Goal: Complete application form

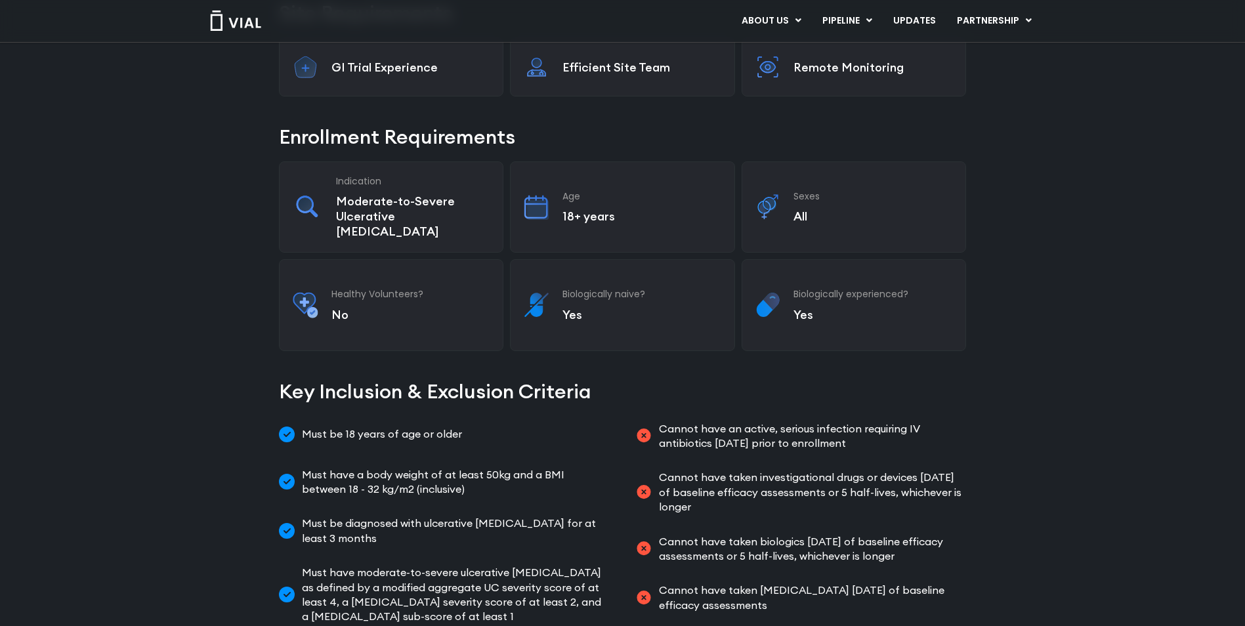
scroll to position [394, 0]
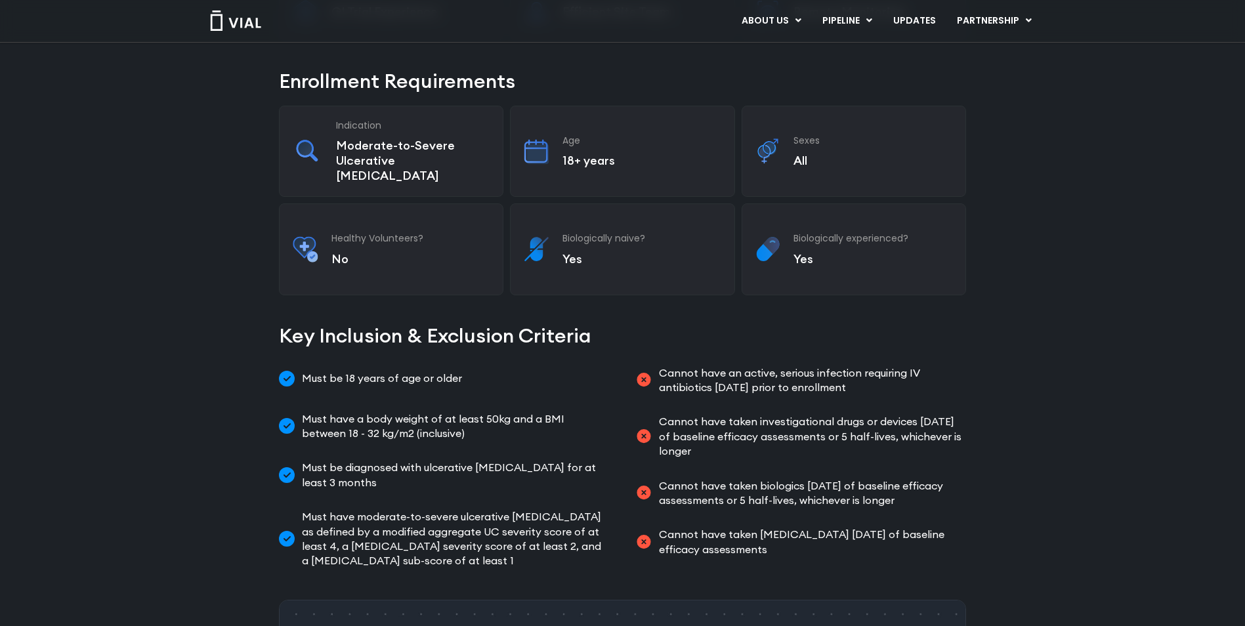
click at [793, 137] on div "Sexes All" at bounding box center [854, 151] width 224 height 91
drag, startPoint x: 805, startPoint y: 135, endPoint x: 801, endPoint y: 153, distance: 18.0
click at [805, 136] on h3 "Sexes" at bounding box center [873, 141] width 159 height 12
click at [801, 155] on p "All" at bounding box center [873, 160] width 159 height 15
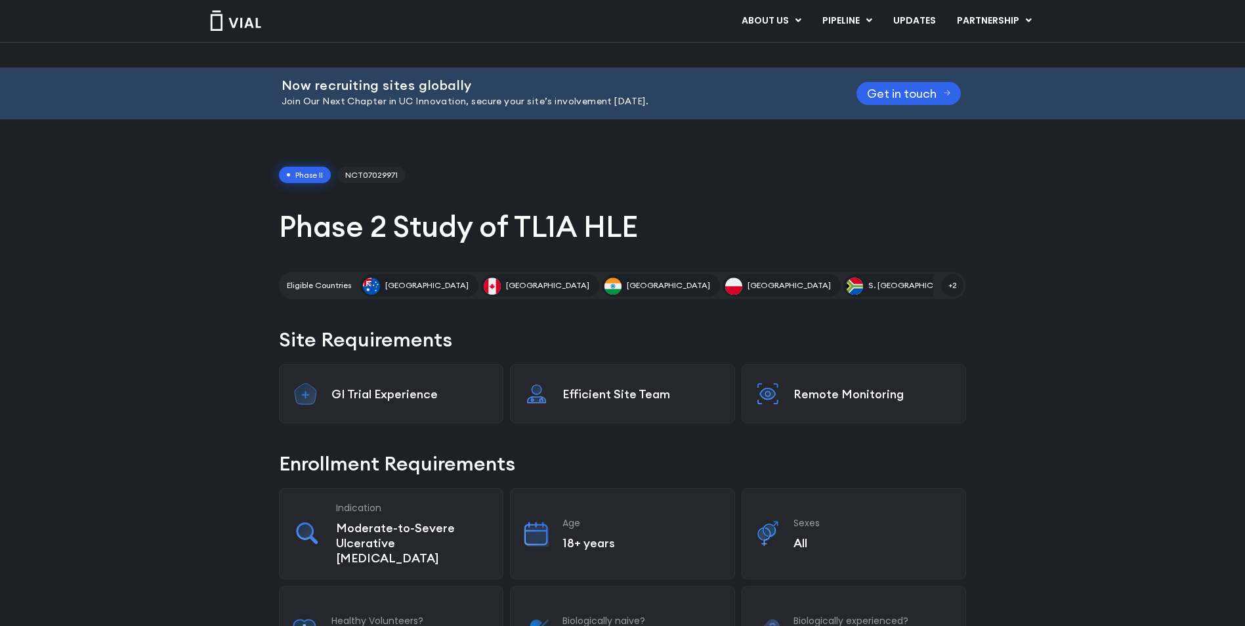
scroll to position [0, 0]
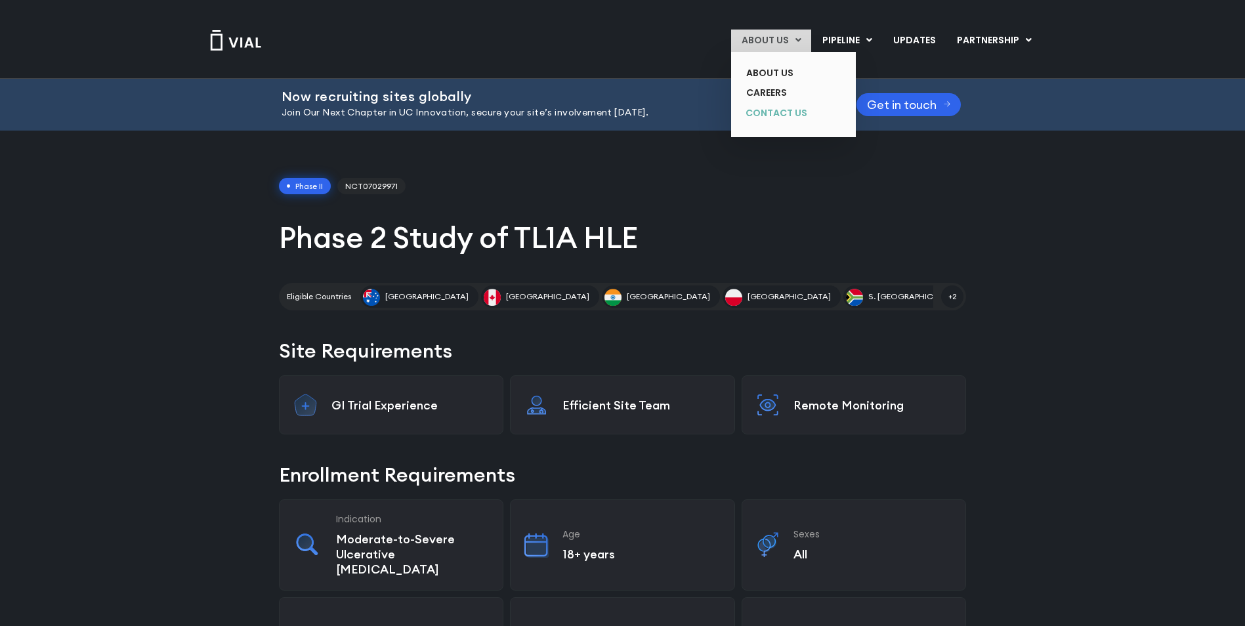
click at [782, 112] on link "CONTACT US" at bounding box center [784, 113] width 96 height 21
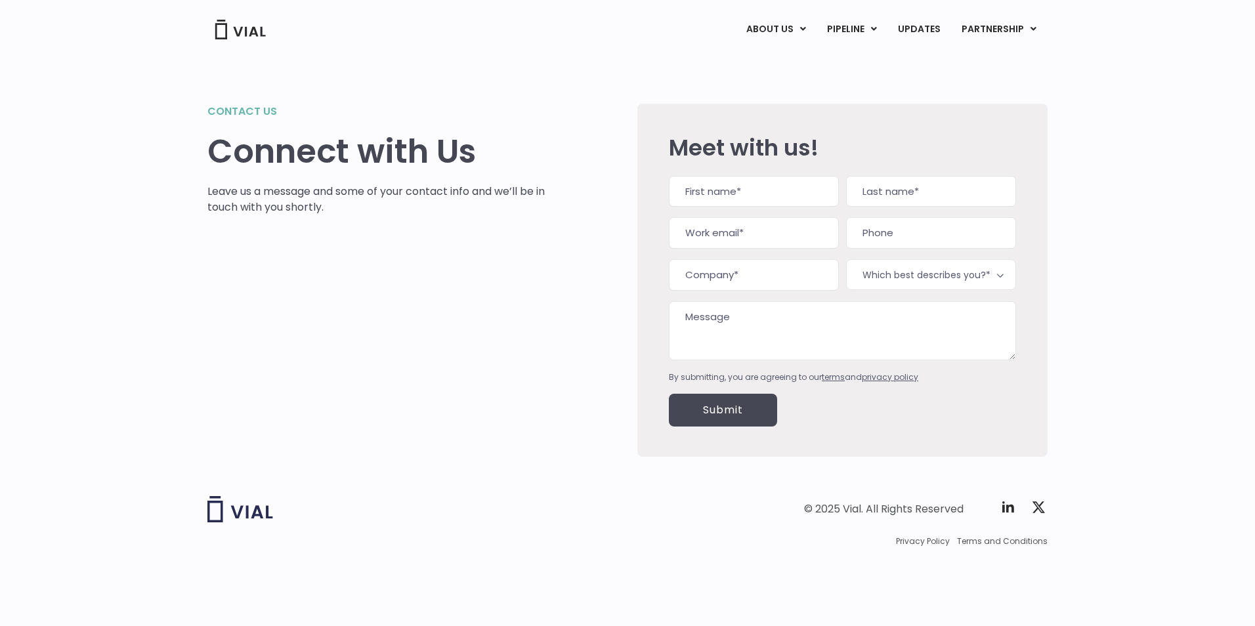
click at [802, 169] on div "Meet with us!" at bounding box center [842, 155] width 347 height 41
drag, startPoint x: 798, startPoint y: 175, endPoint x: 783, endPoint y: 188, distance: 20.4
click at [783, 188] on input "First" at bounding box center [754, 192] width 170 height 32
click at [781, 190] on input "First" at bounding box center [754, 192] width 170 height 32
type input "Orlando"
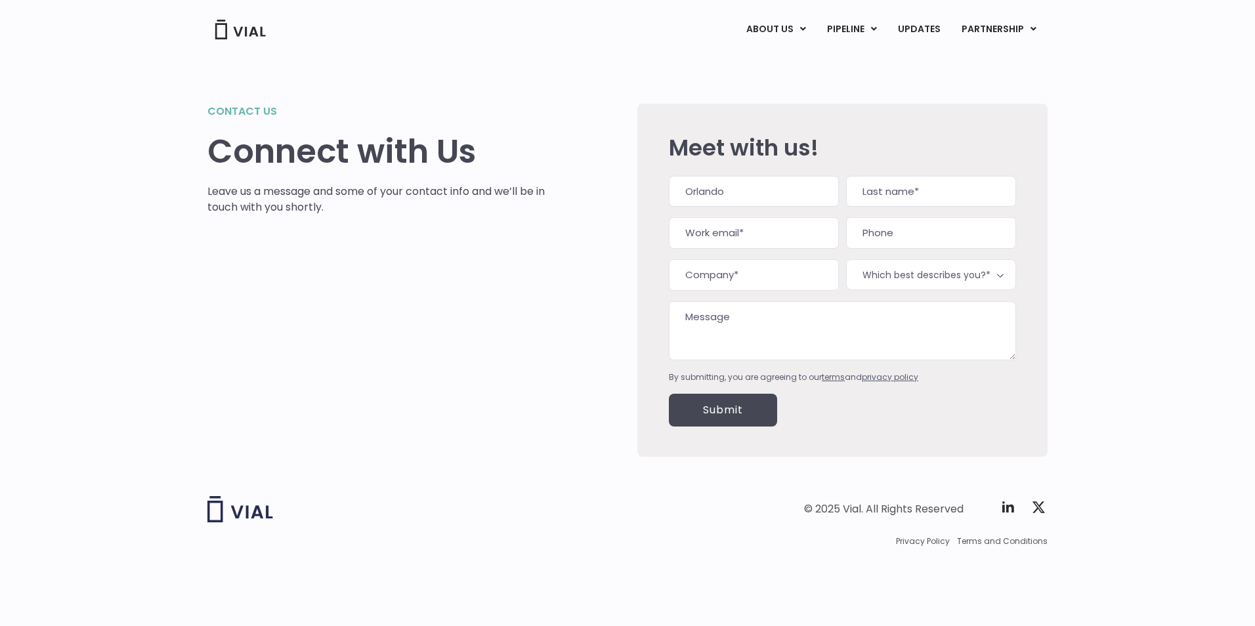
type input "Leng"
type input "orlando.leng@gentlegen.com"
type input "18260188636"
type input "GentleGen Technology Co., LTD"
click at [864, 232] on input "(182) 601-8863" at bounding box center [931, 233] width 170 height 32
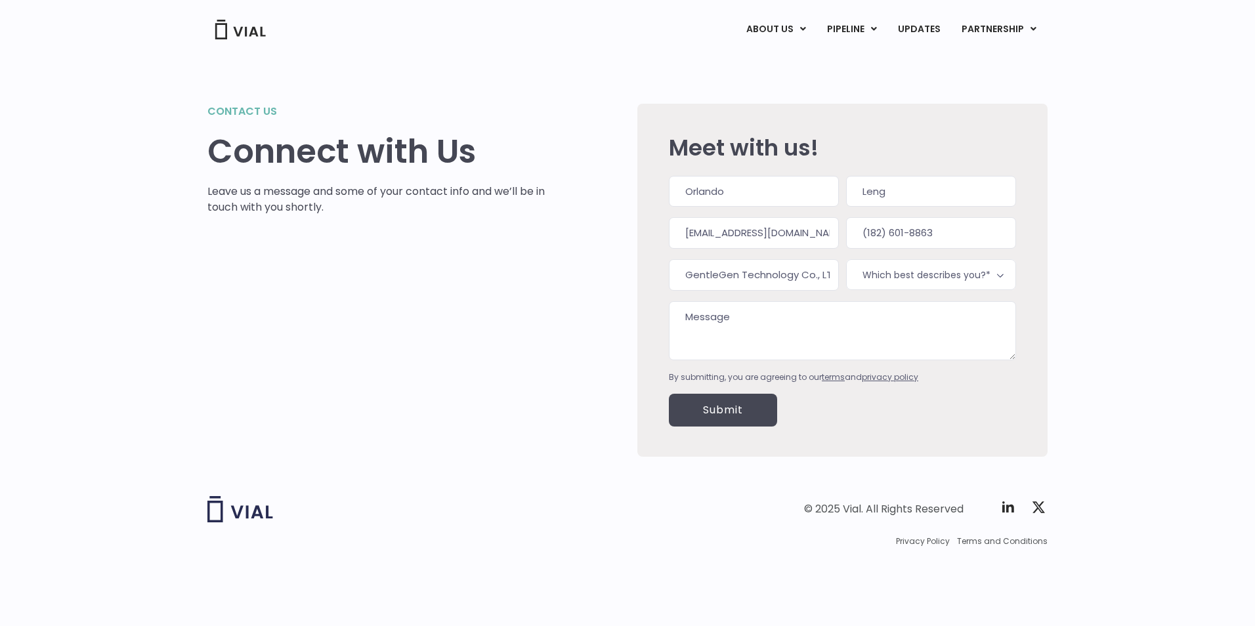
click at [862, 231] on input "(182) 601-8863" at bounding box center [931, 233] width 170 height 32
click at [937, 230] on input "(861) 826-0188" at bounding box center [931, 233] width 170 height 32
type input "(861) 826-0188"
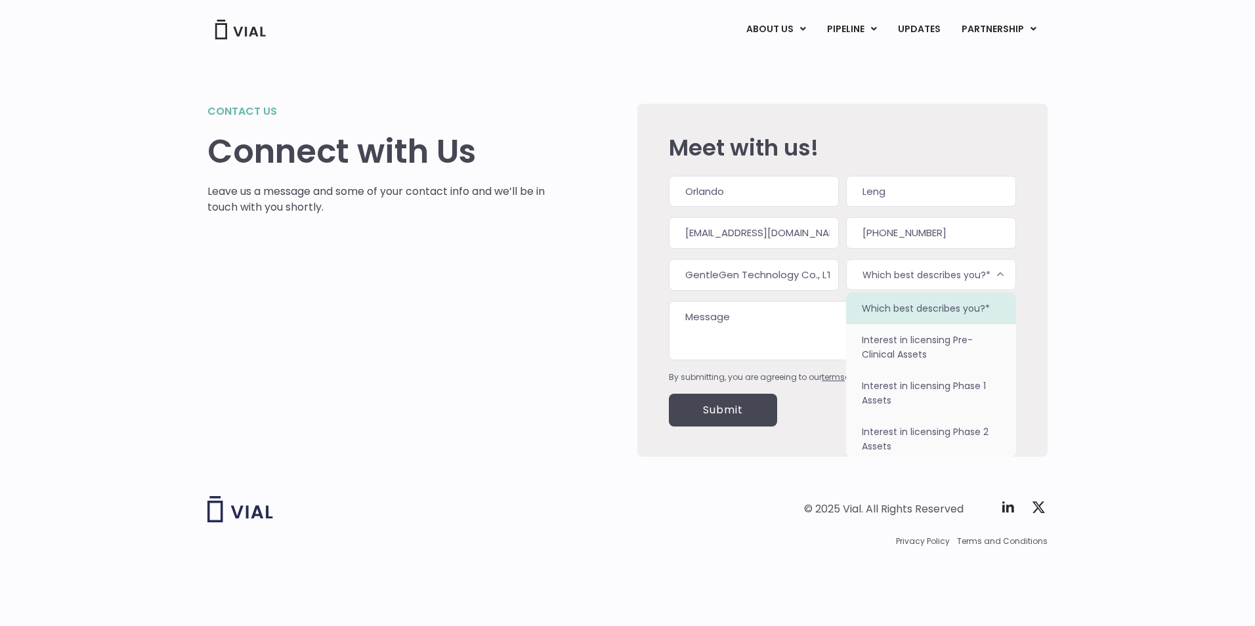
click at [1002, 277] on b at bounding box center [1000, 275] width 16 height 16
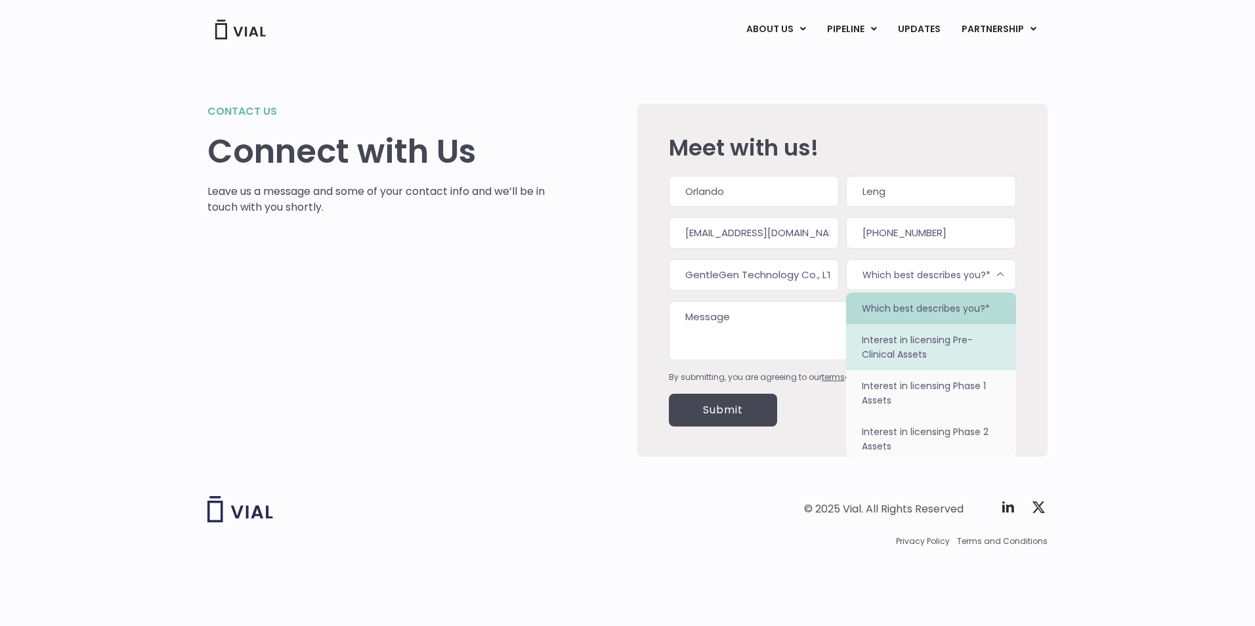
select select "Interest in licensing Pre-Clinical Assets"
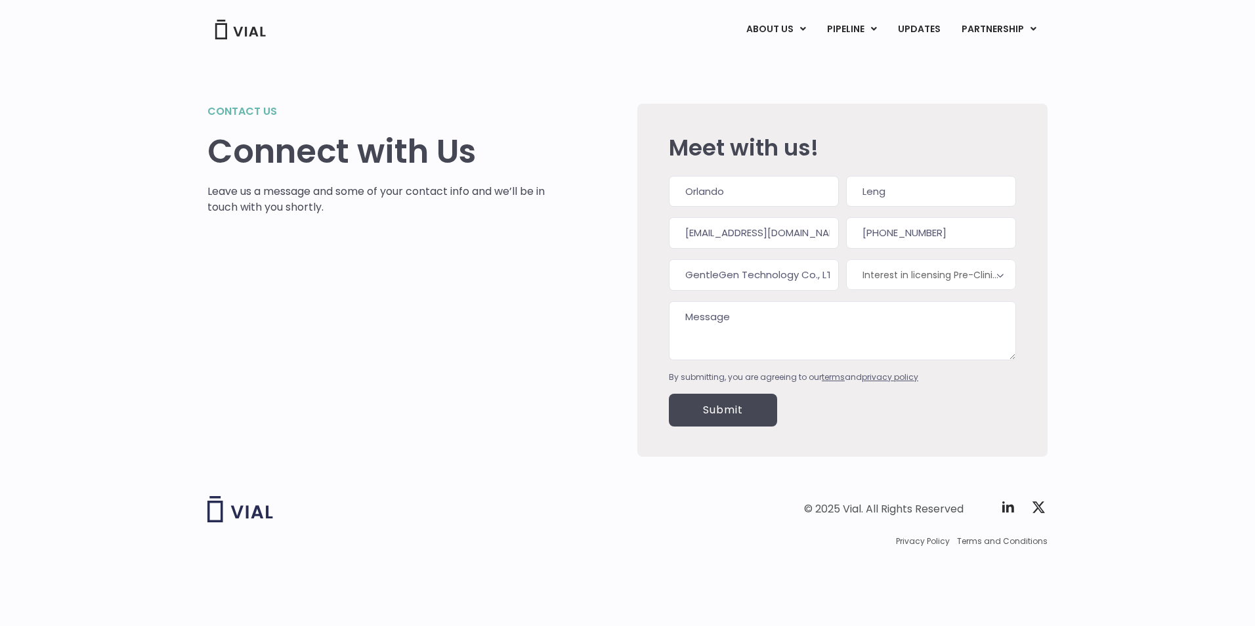
click at [841, 333] on textarea "Message" at bounding box center [842, 330] width 347 height 59
click at [838, 314] on textarea "Message" at bounding box center [842, 330] width 347 height 59
